Goal: Information Seeking & Learning: Learn about a topic

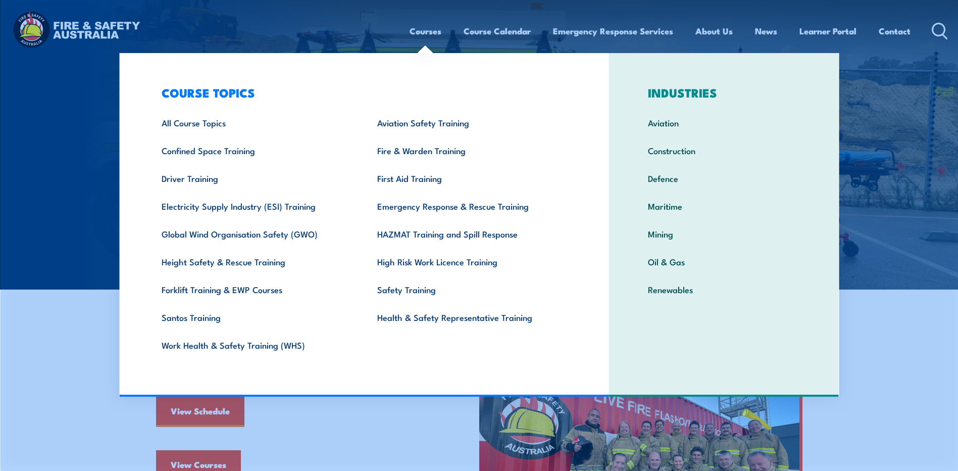
click at [413, 30] on link "Courses" at bounding box center [425, 31] width 32 height 27
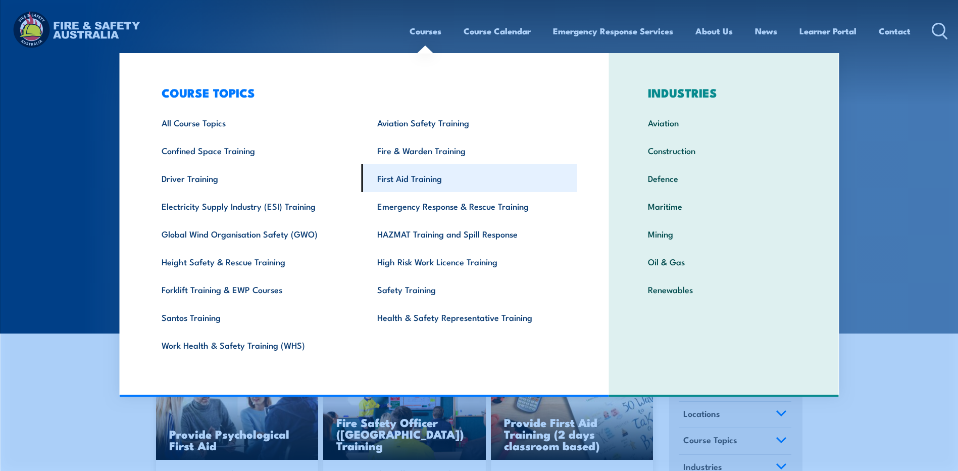
click at [409, 183] on link "First Aid Training" at bounding box center [469, 178] width 216 height 28
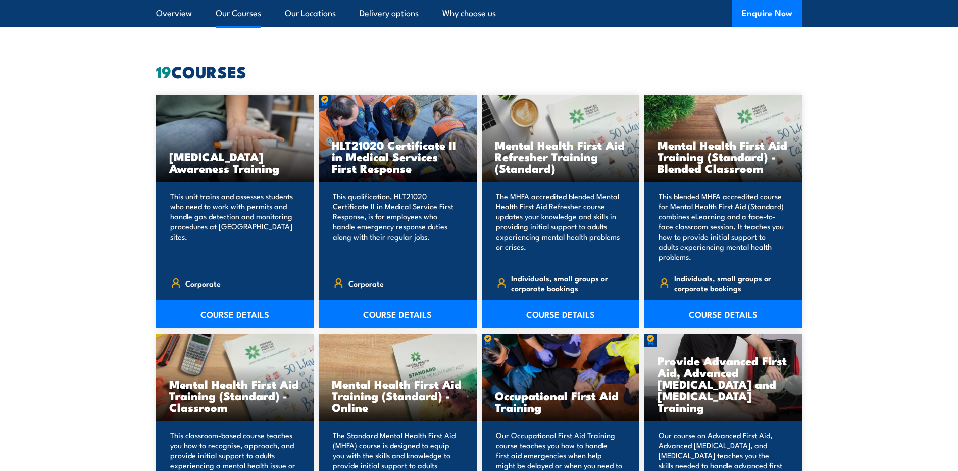
scroll to position [909, 0]
